Goal: Transaction & Acquisition: Purchase product/service

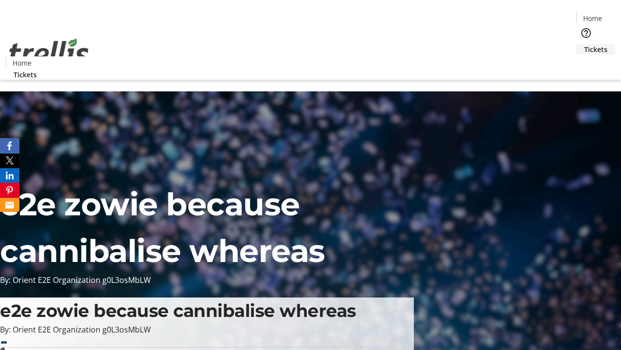
click at [585, 44] on span "Tickets" at bounding box center [596, 49] width 23 height 10
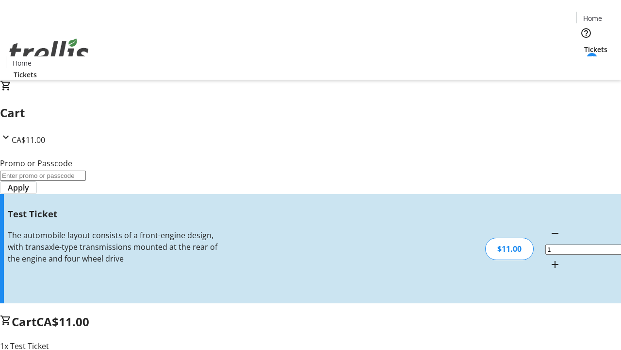
type input "UNLOCK"
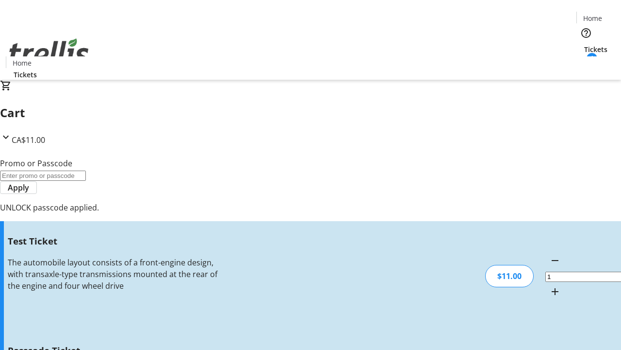
type input "5"
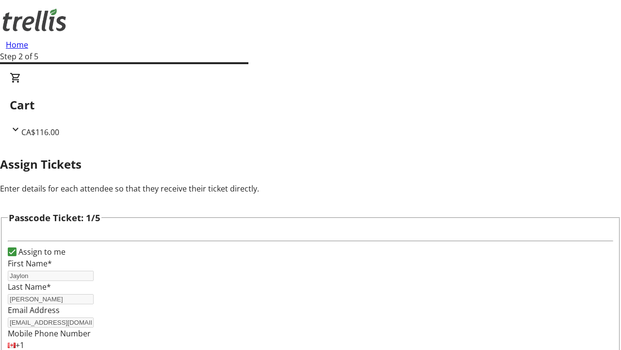
type input "Blaze"
type input "[PERSON_NAME]"
type input "Crona"
type input "Rahul"
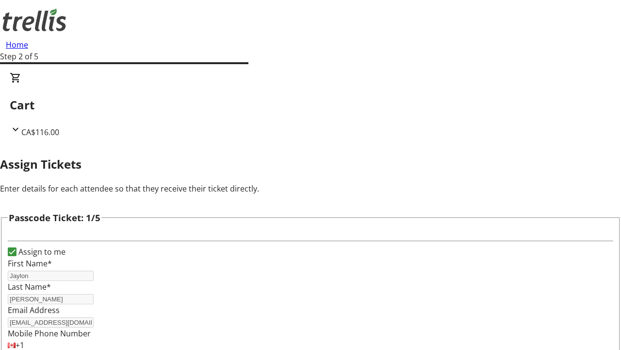
type input "[PERSON_NAME]"
checkbox input "true"
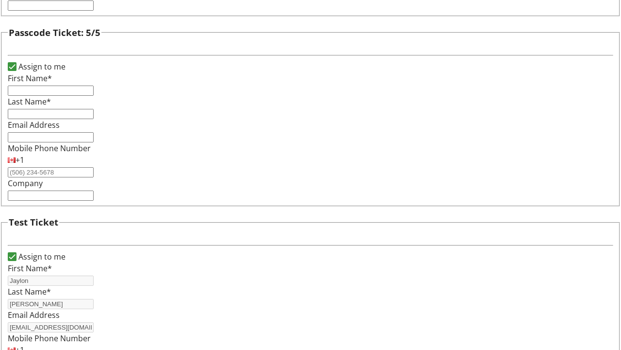
type input "Jaylon"
type input "[PERSON_NAME]"
type input "[EMAIL_ADDRESS][DOMAIN_NAME]"
